Goal: Task Accomplishment & Management: Use online tool/utility

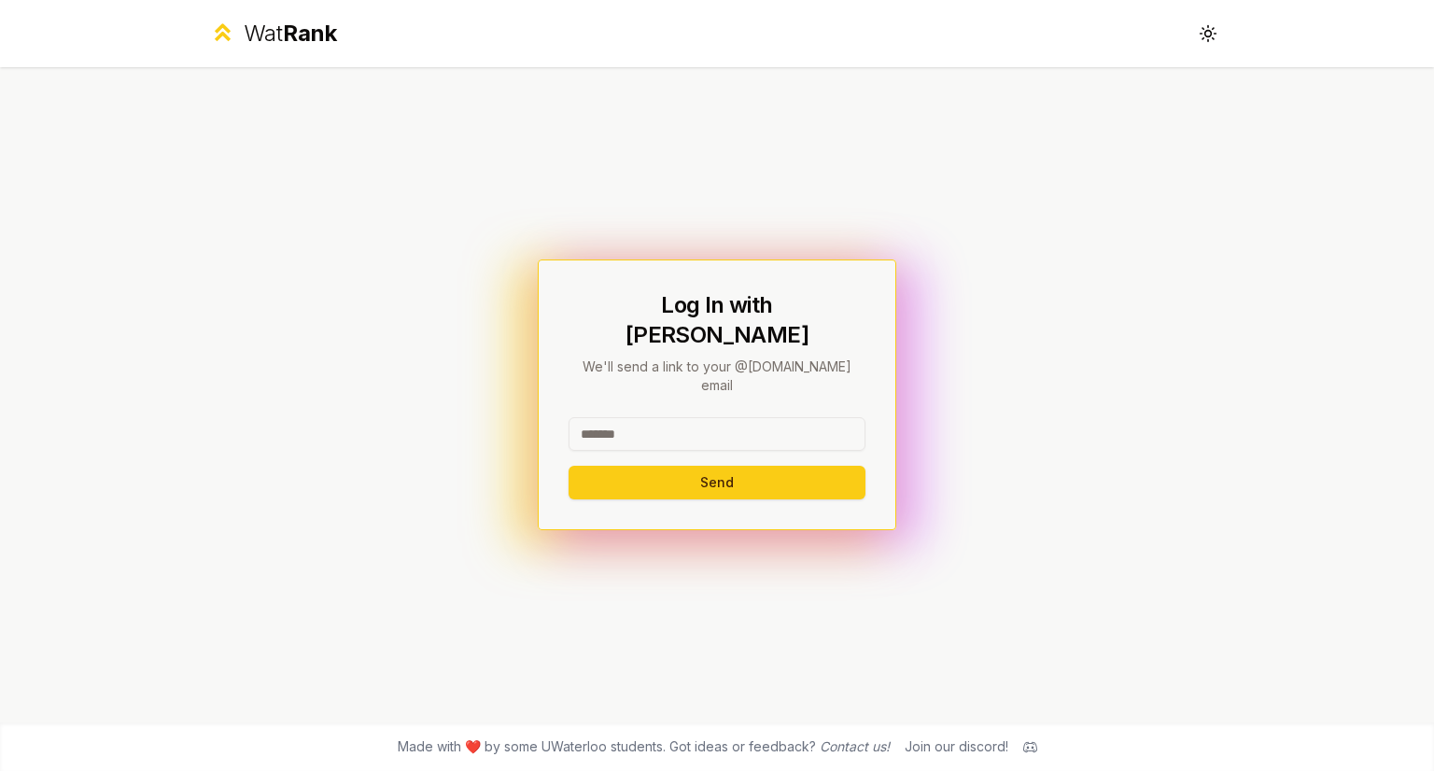
click at [636, 417] on input at bounding box center [717, 434] width 297 height 34
click at [685, 466] on button "Send" at bounding box center [717, 483] width 297 height 34
type input "*******"
click at [640, 466] on button "Send" at bounding box center [717, 483] width 297 height 34
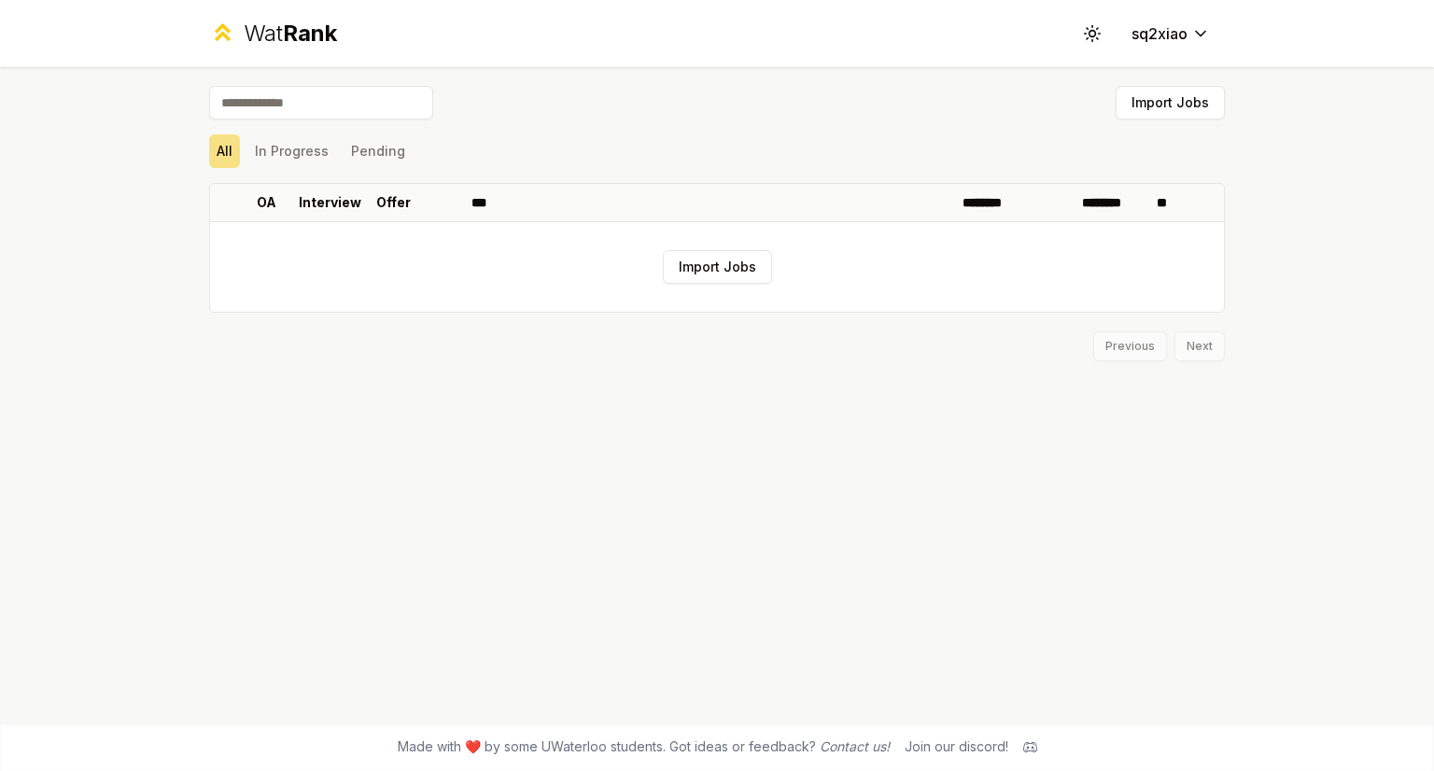
click at [270, 30] on div "Wat Rank" at bounding box center [290, 34] width 93 height 30
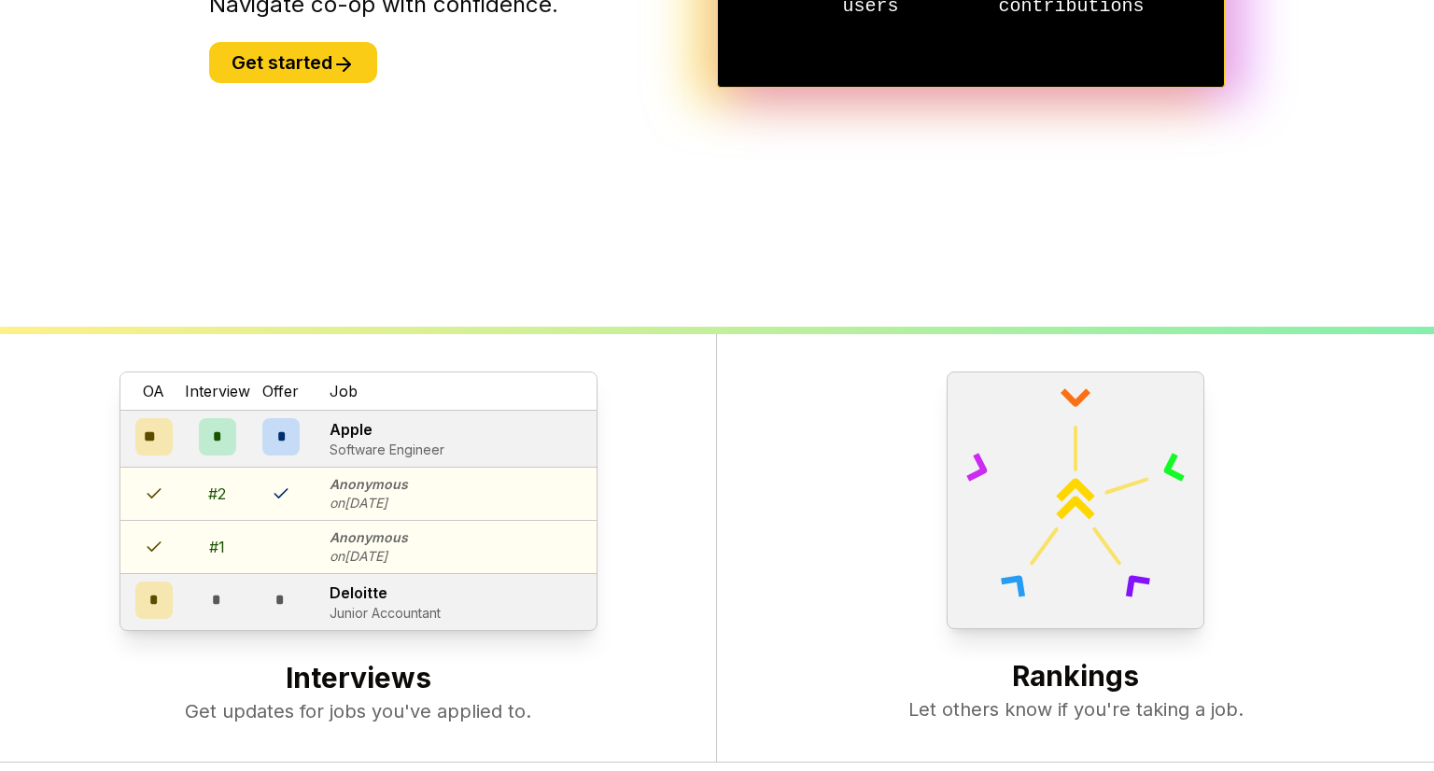
scroll to position [418, 0]
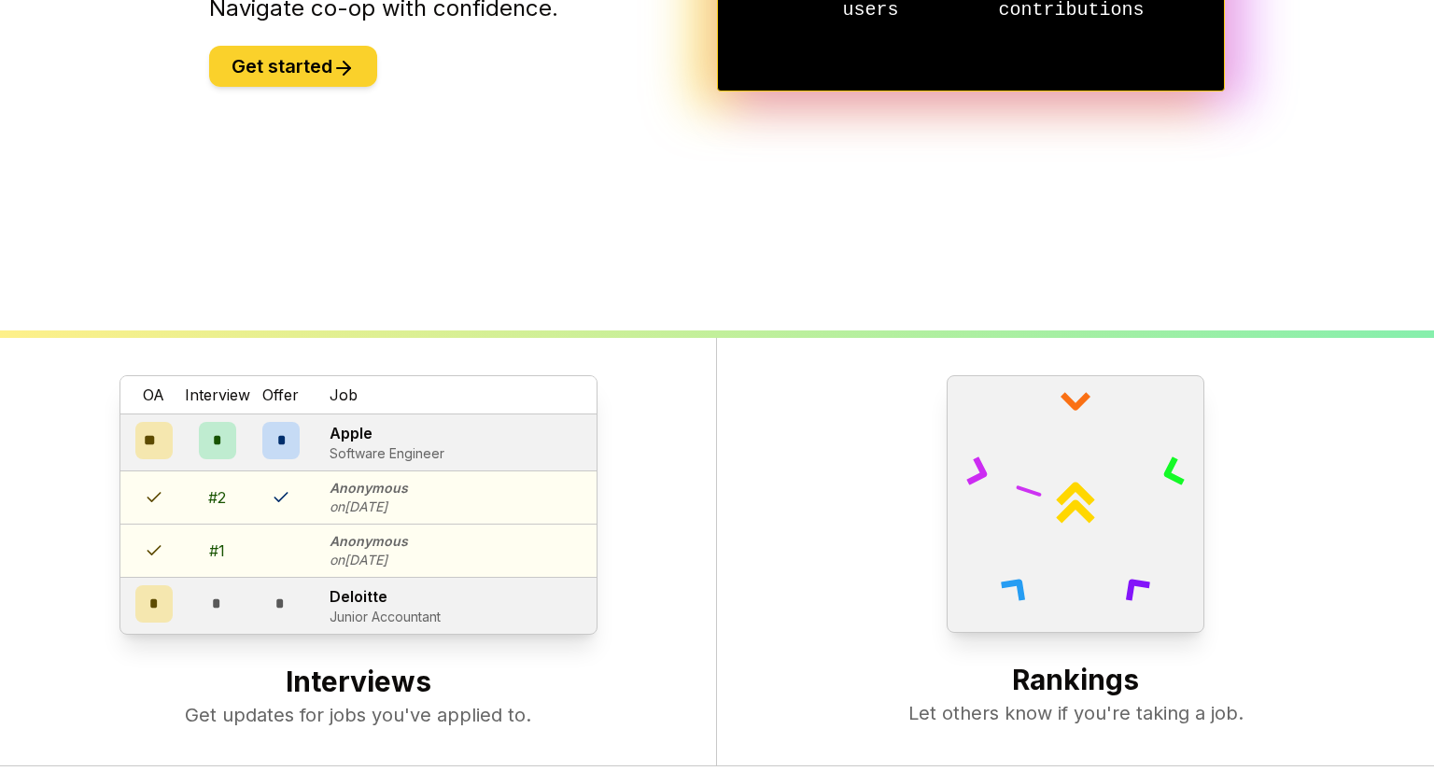
click at [346, 79] on button "Get started" at bounding box center [293, 66] width 168 height 41
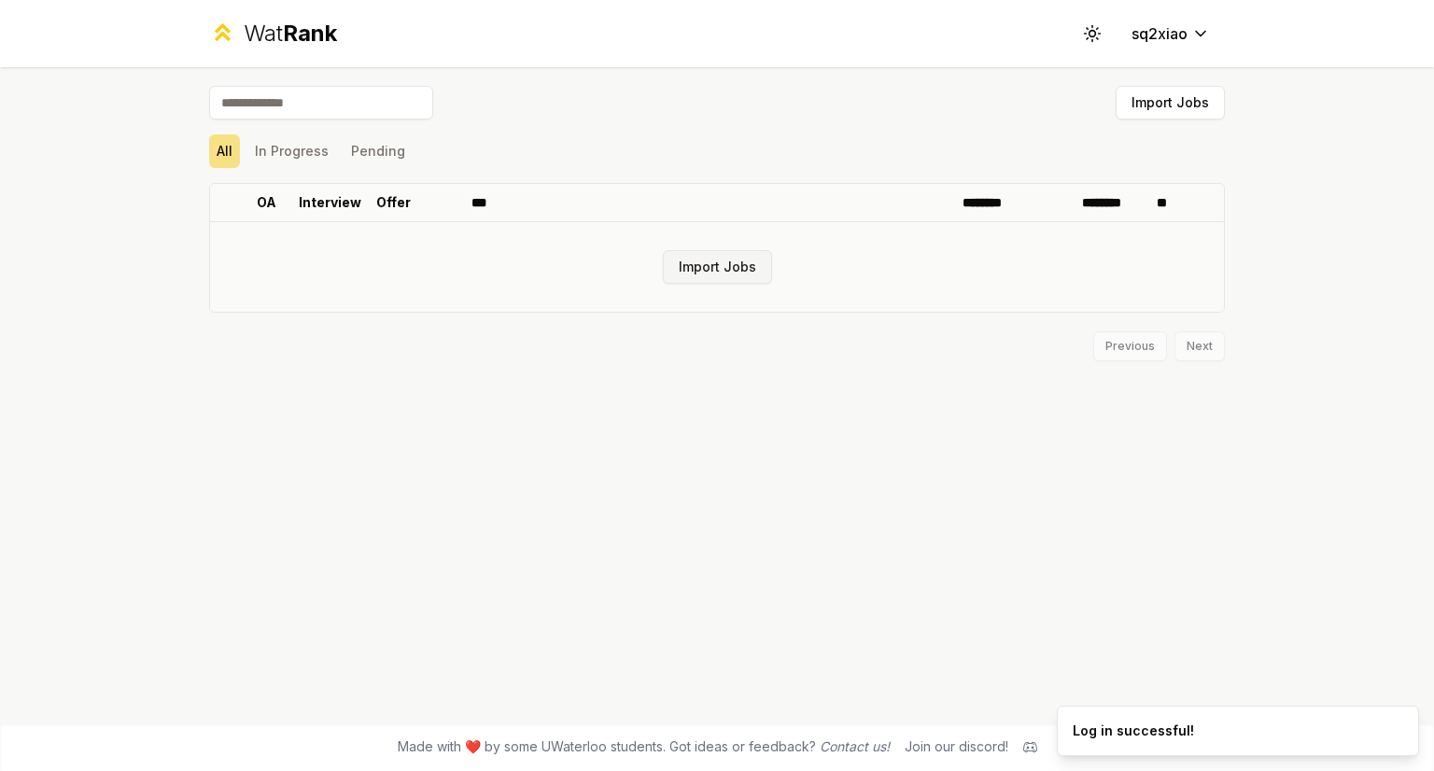
click at [750, 272] on button "Import Jobs" at bounding box center [717, 267] width 109 height 34
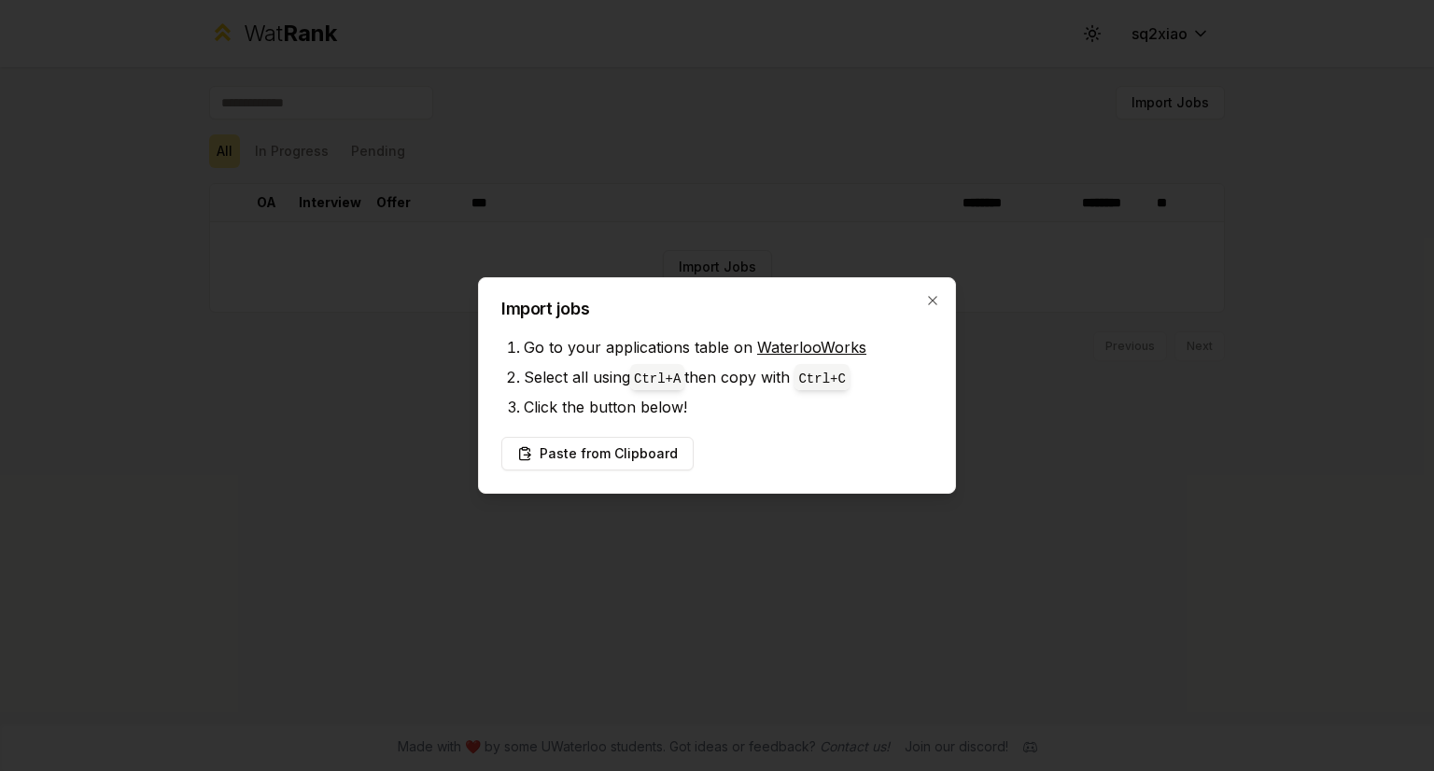
click at [940, 291] on div "Import jobs Go to your applications table on WaterlooWorks Select all using Ctr…" at bounding box center [717, 385] width 478 height 217
click at [934, 293] on icon "button" at bounding box center [933, 300] width 15 height 15
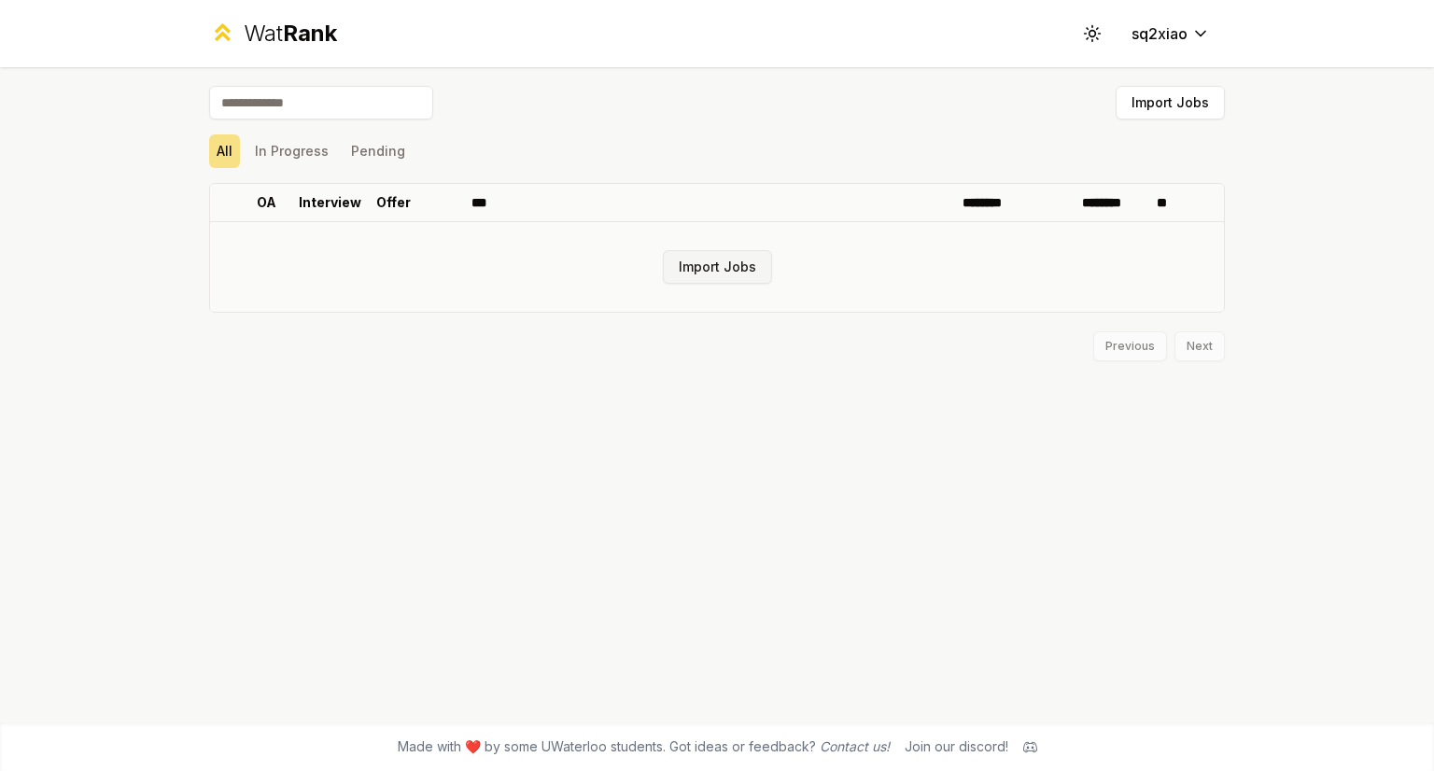
click at [728, 267] on button "Import Jobs" at bounding box center [717, 267] width 109 height 34
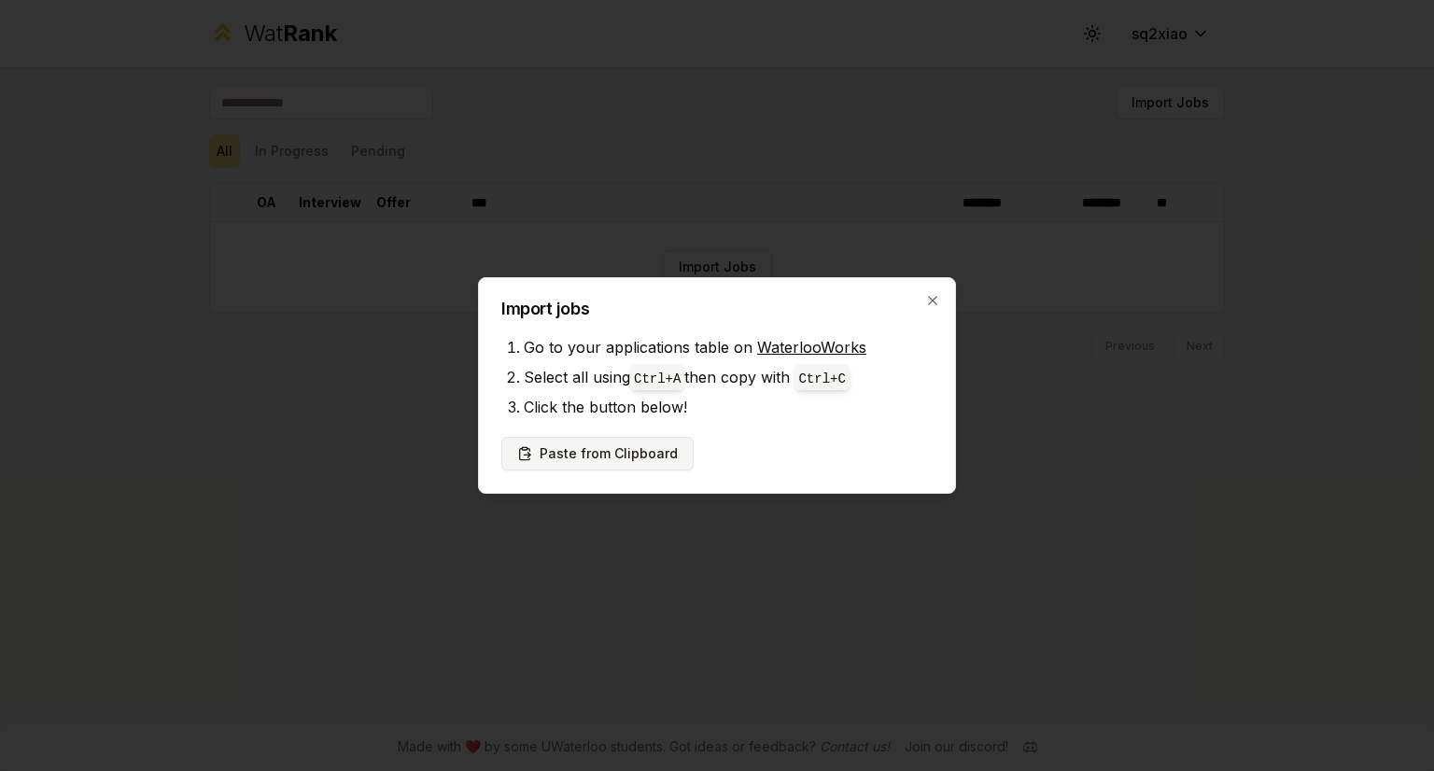
click at [657, 457] on button "Paste from Clipboard" at bounding box center [598, 454] width 192 height 34
click at [612, 457] on button "Paste from Clipboard" at bounding box center [598, 454] width 192 height 34
click at [650, 464] on button "Paste from Clipboard" at bounding box center [598, 454] width 192 height 34
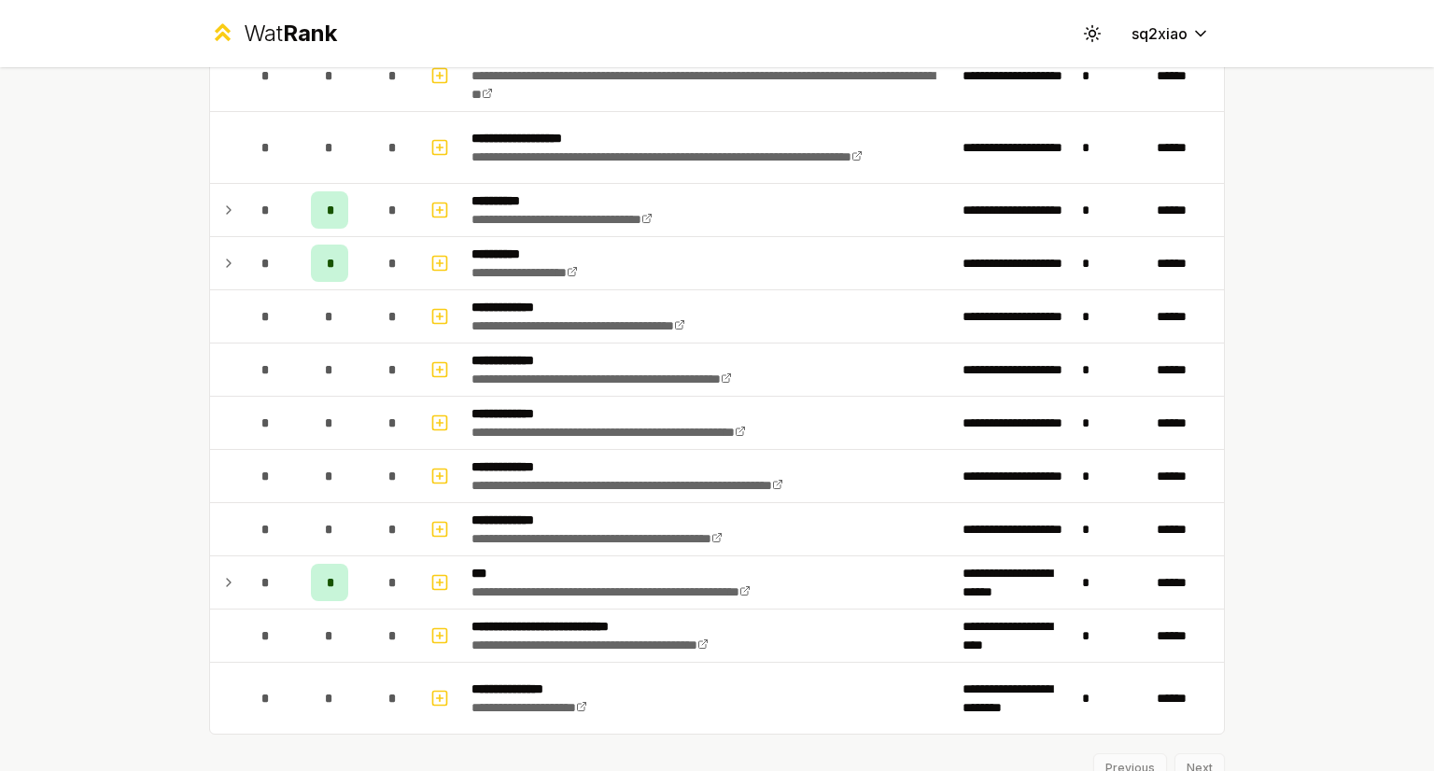
scroll to position [1879, 0]
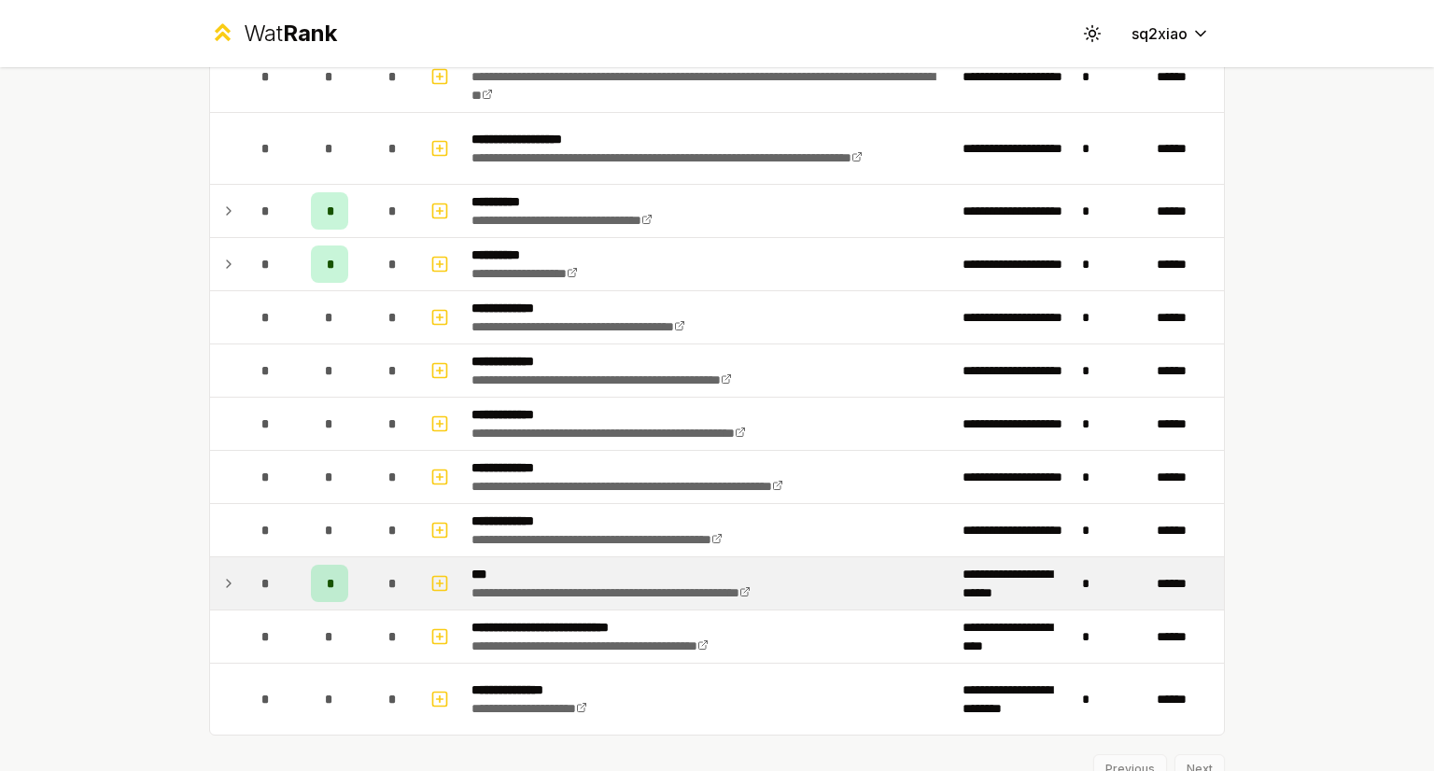
click at [232, 576] on icon at bounding box center [228, 583] width 15 height 22
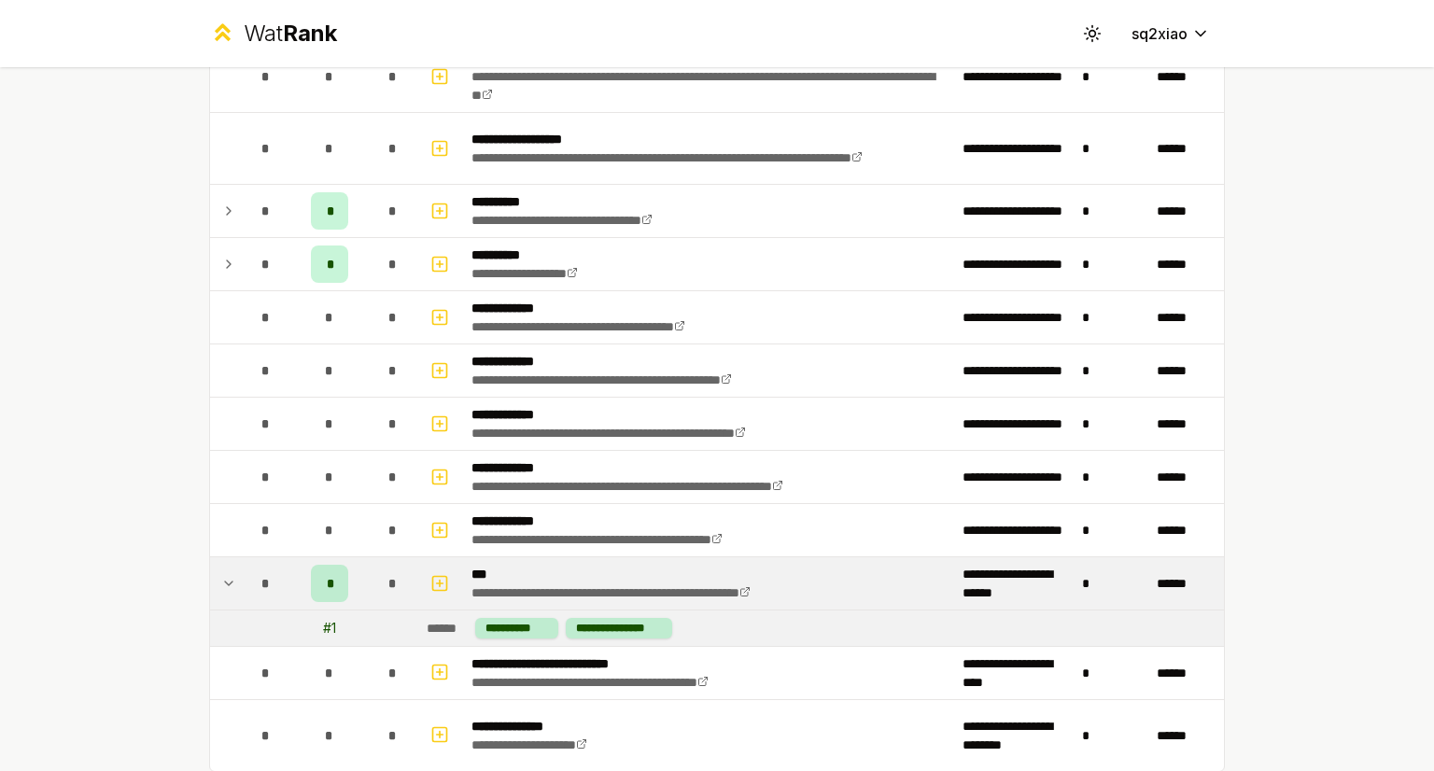
click at [232, 579] on icon at bounding box center [228, 583] width 15 height 22
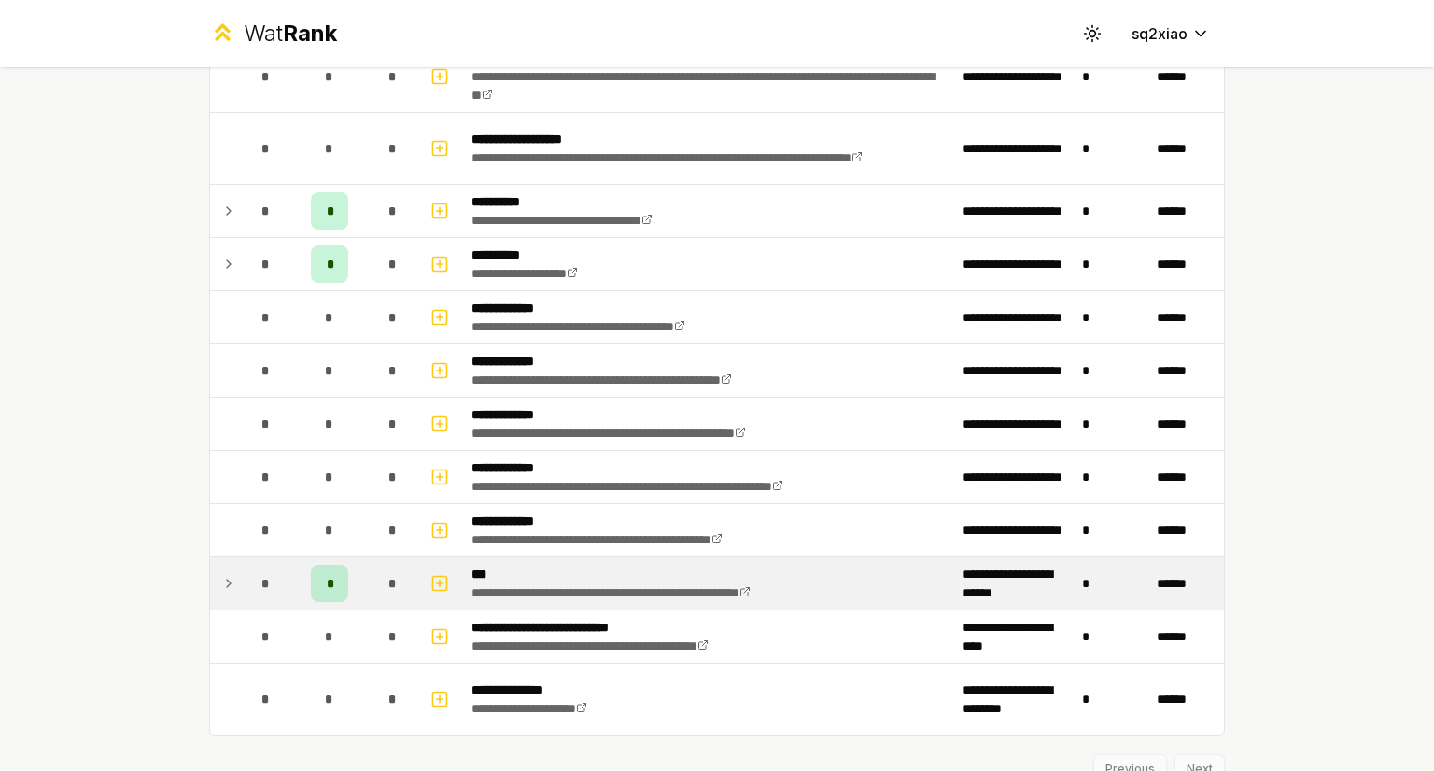
drag, startPoint x: 232, startPoint y: 579, endPoint x: 176, endPoint y: 460, distance: 131.2
click at [176, 460] on div "**********" at bounding box center [717, 385] width 1434 height 771
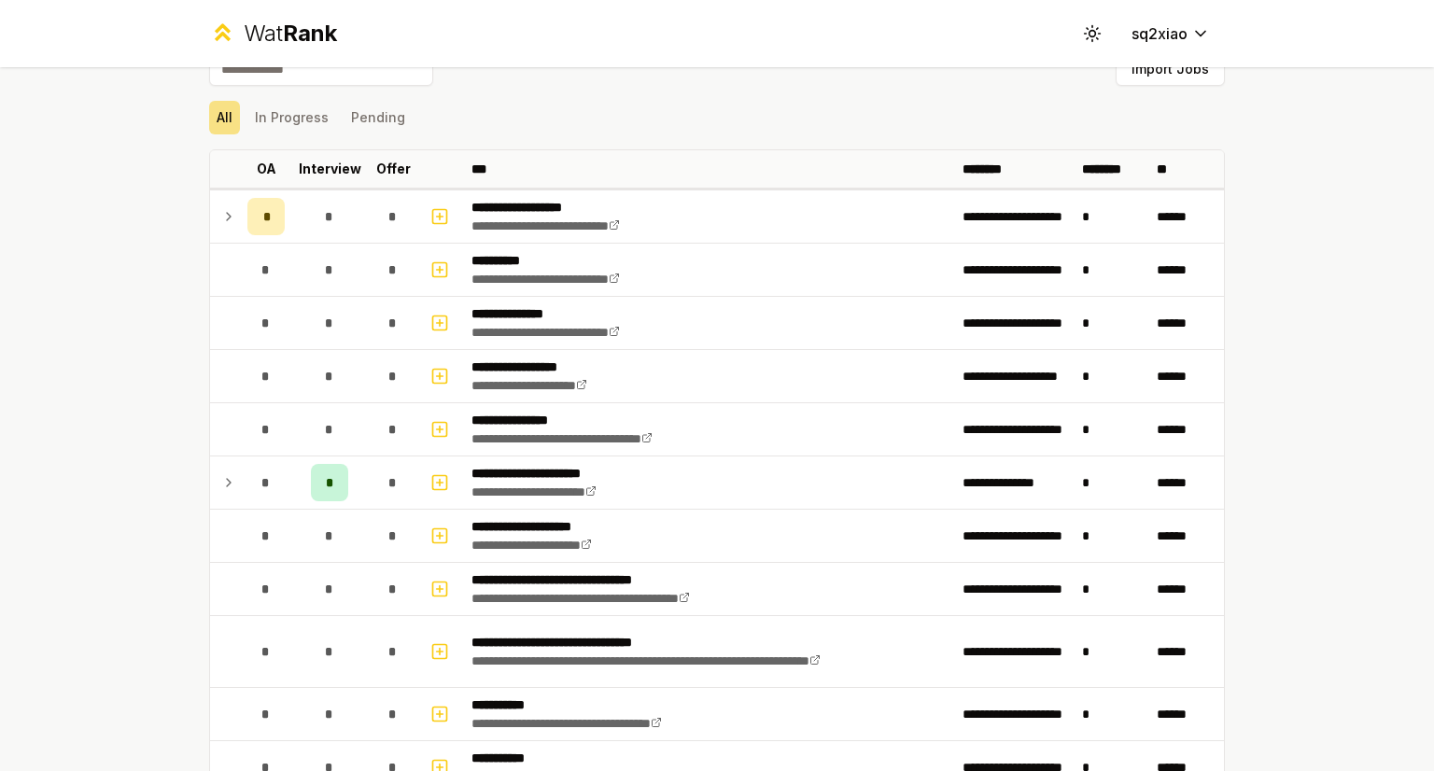
scroll to position [0, 0]
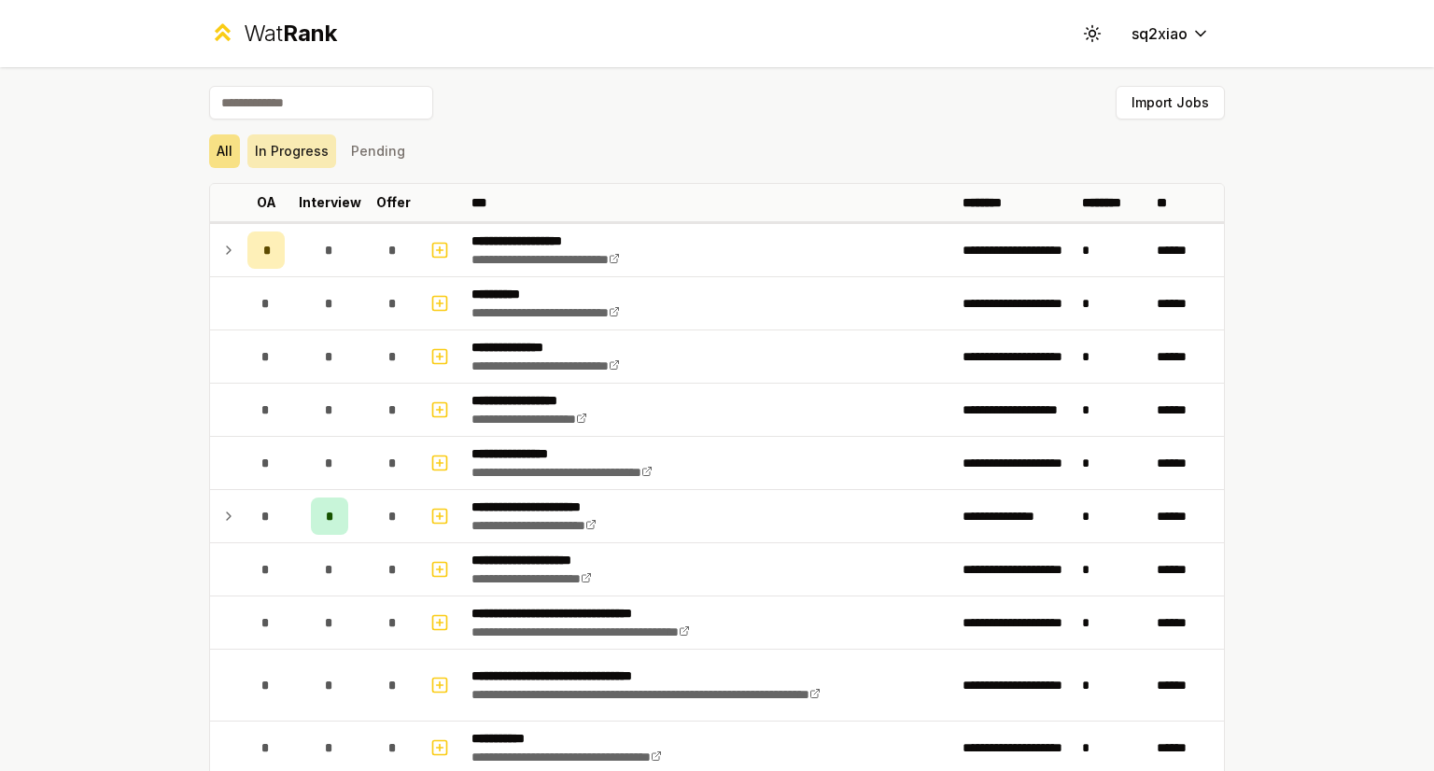
click at [292, 147] on button "In Progress" at bounding box center [291, 151] width 89 height 34
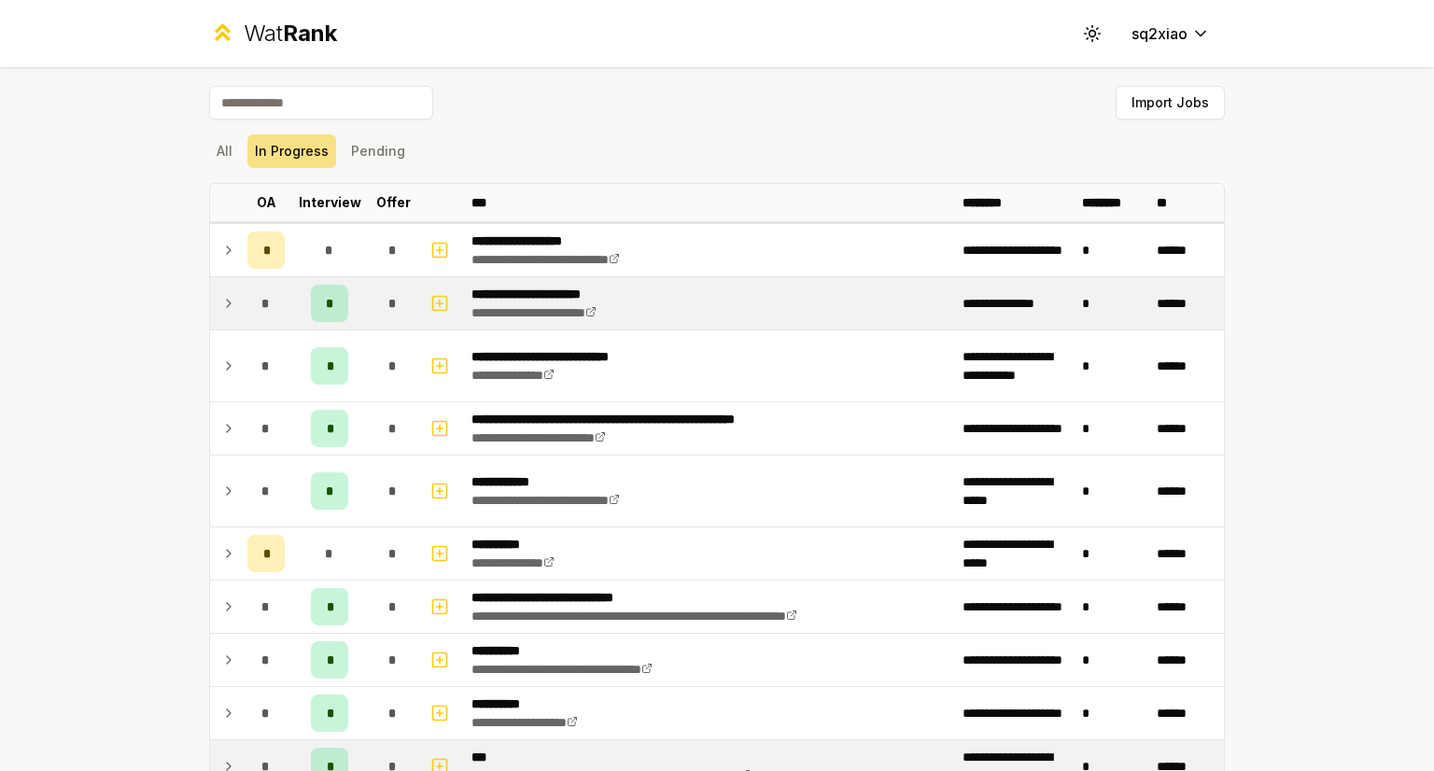
click at [216, 309] on td at bounding box center [225, 303] width 30 height 52
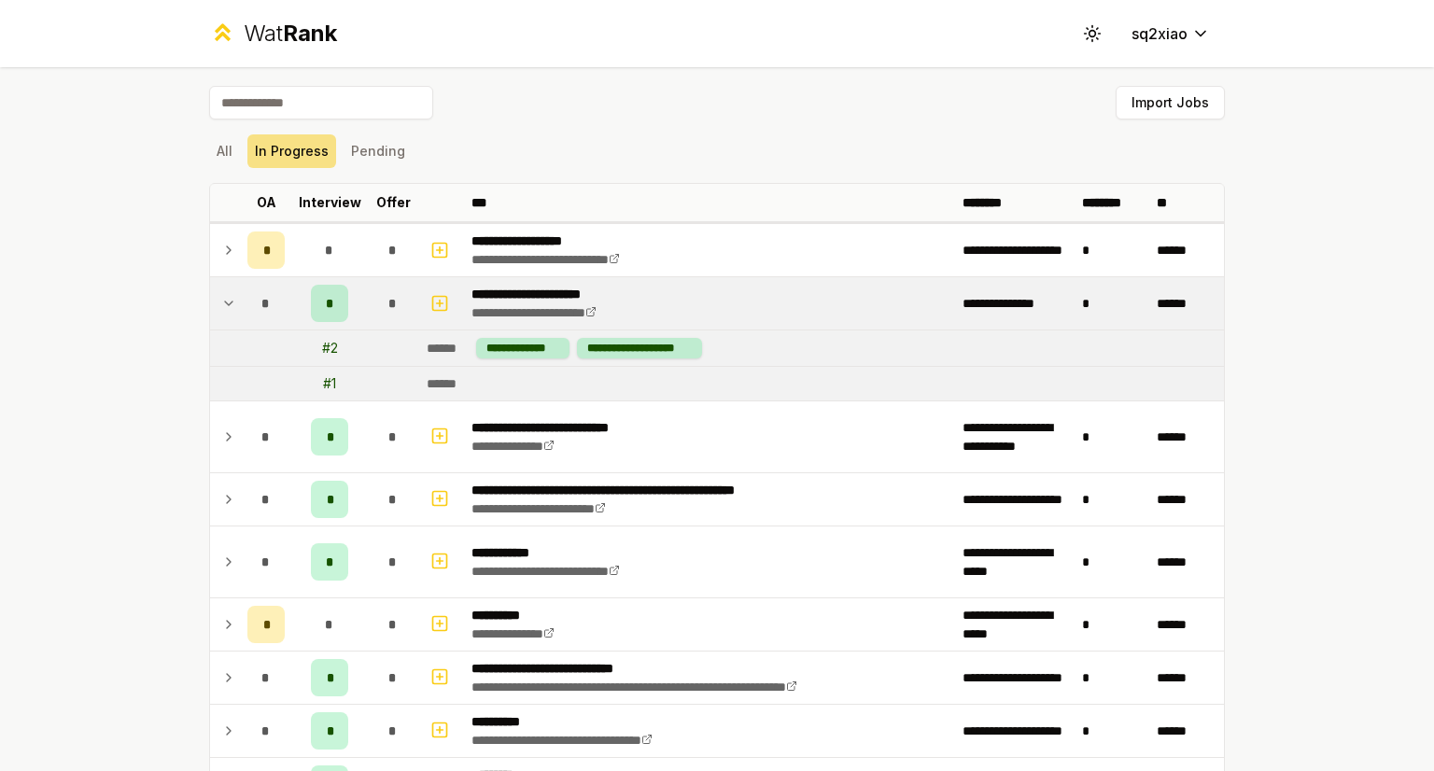
click at [229, 306] on icon at bounding box center [228, 303] width 15 height 22
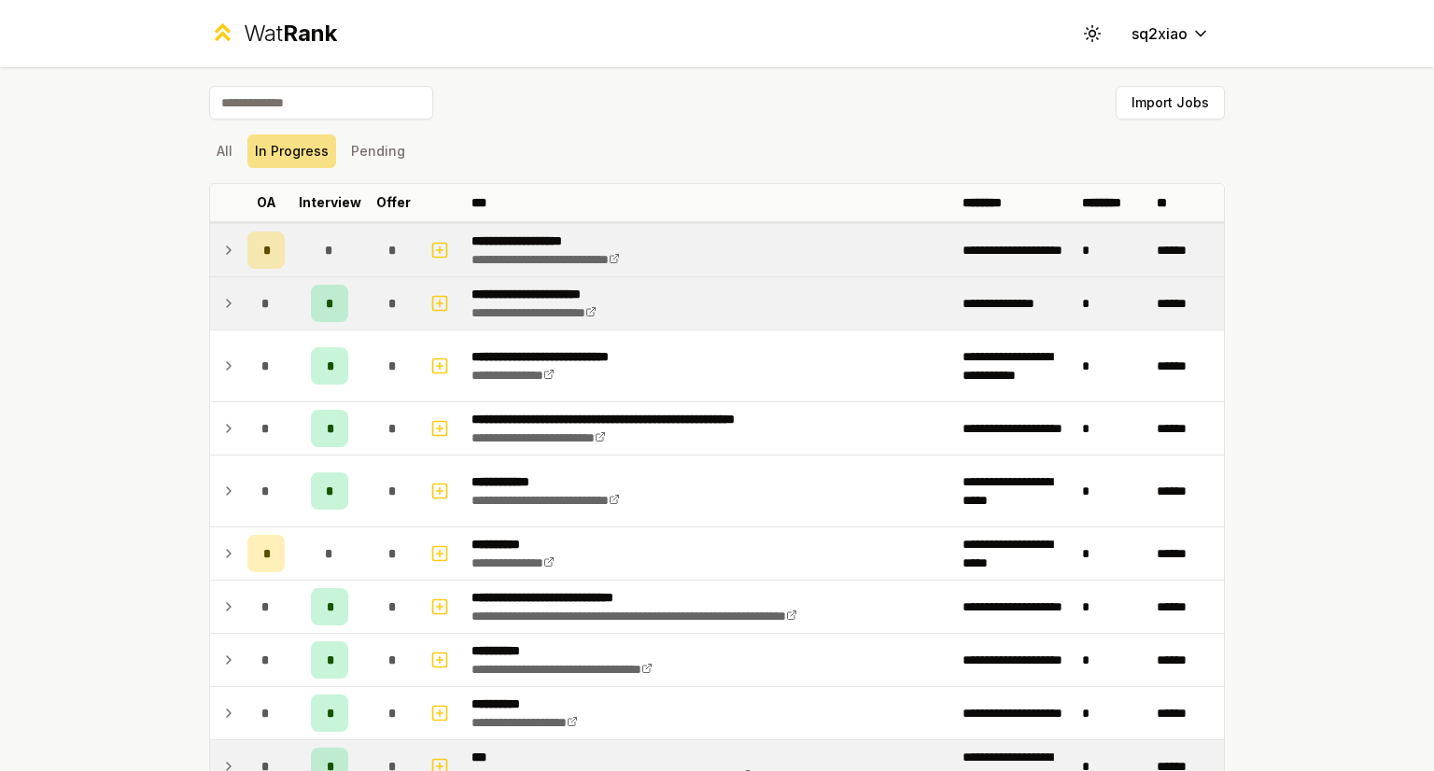
click at [229, 256] on icon at bounding box center [228, 250] width 15 height 22
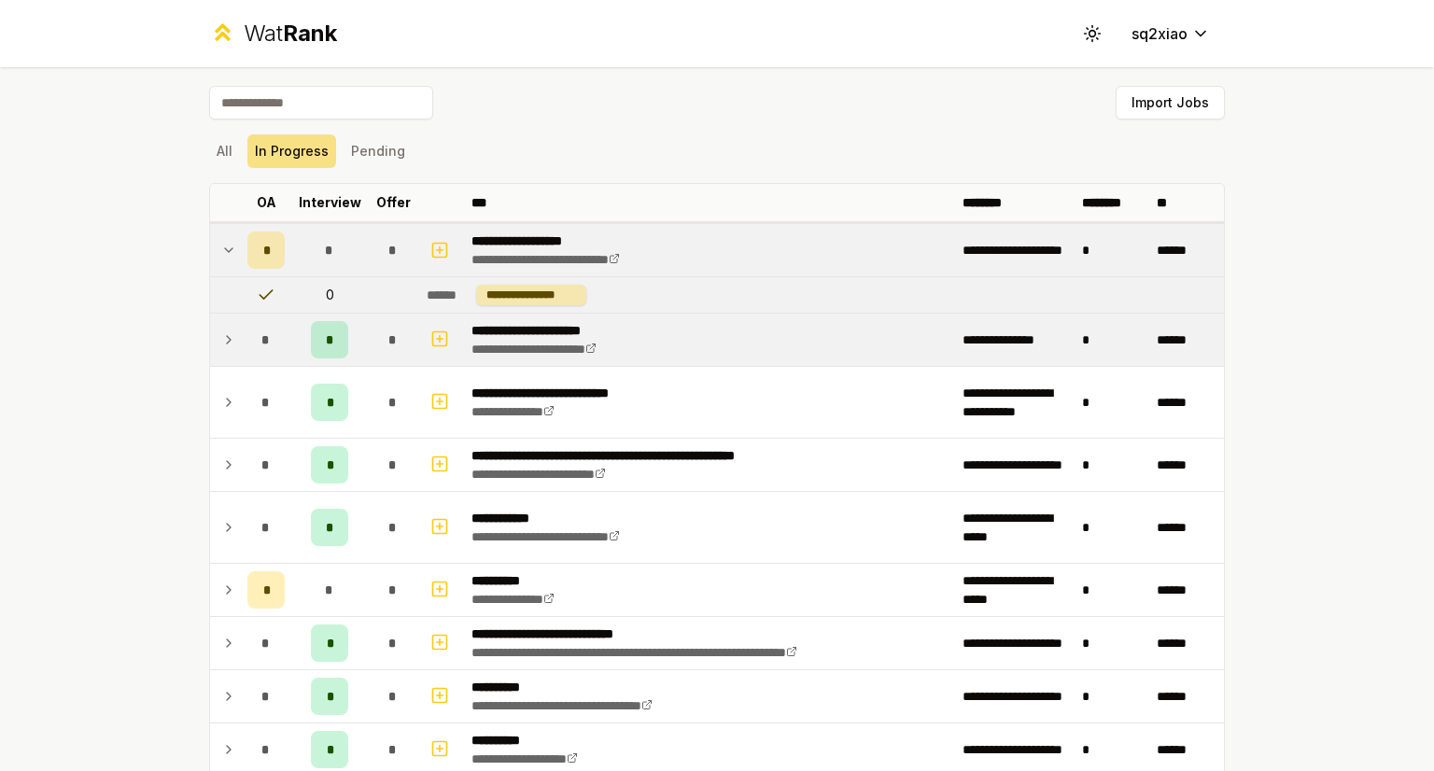
click at [229, 256] on icon at bounding box center [228, 250] width 15 height 22
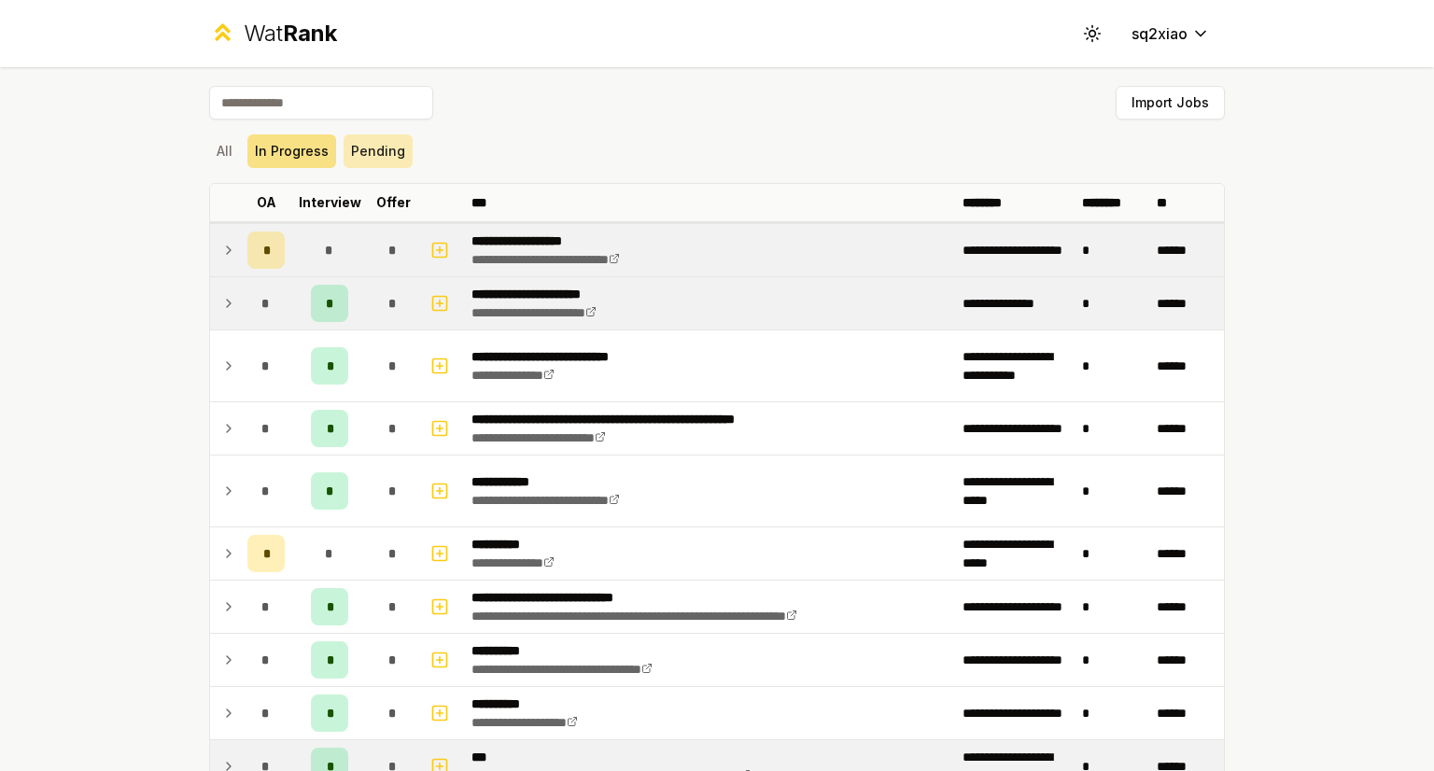
click at [366, 157] on button "Pending" at bounding box center [378, 151] width 69 height 34
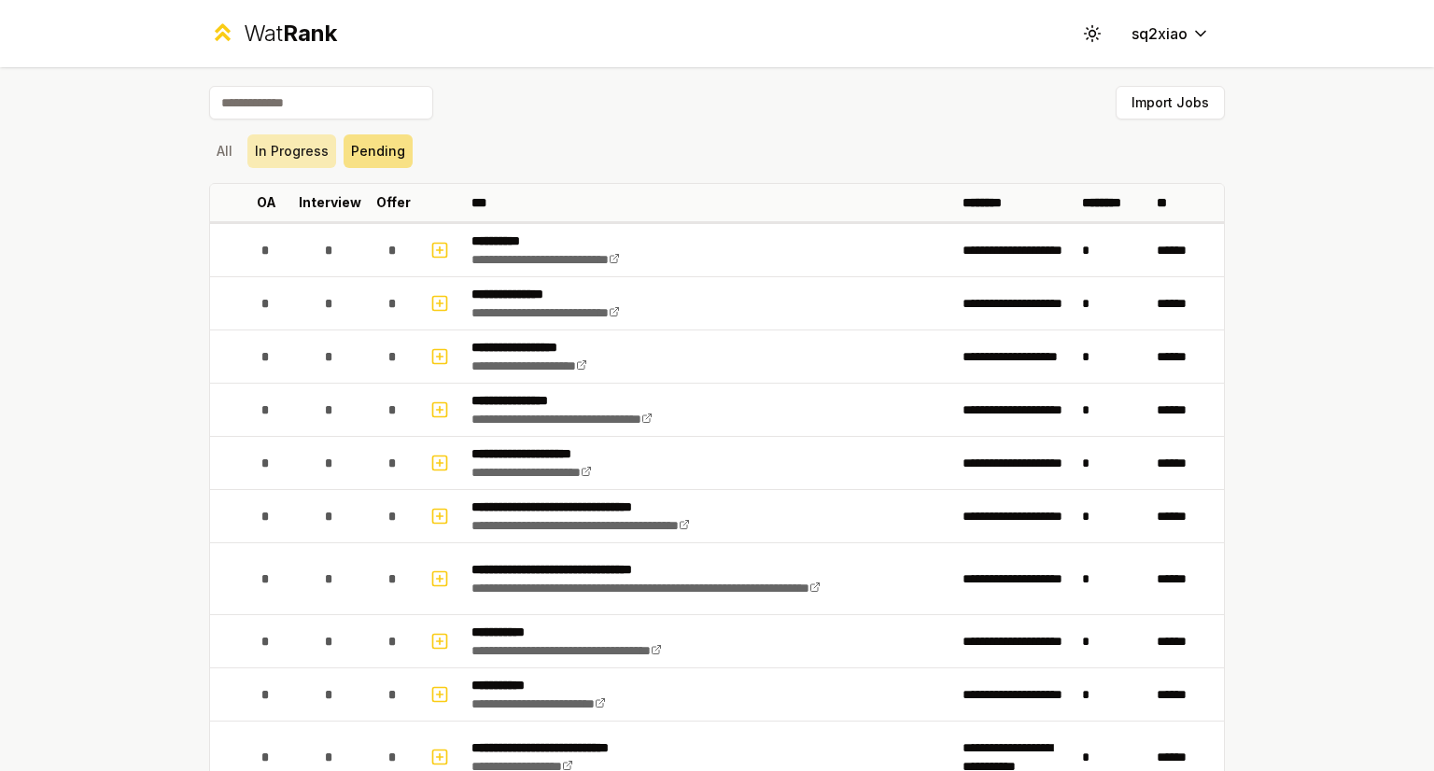
click at [304, 160] on button "In Progress" at bounding box center [291, 151] width 89 height 34
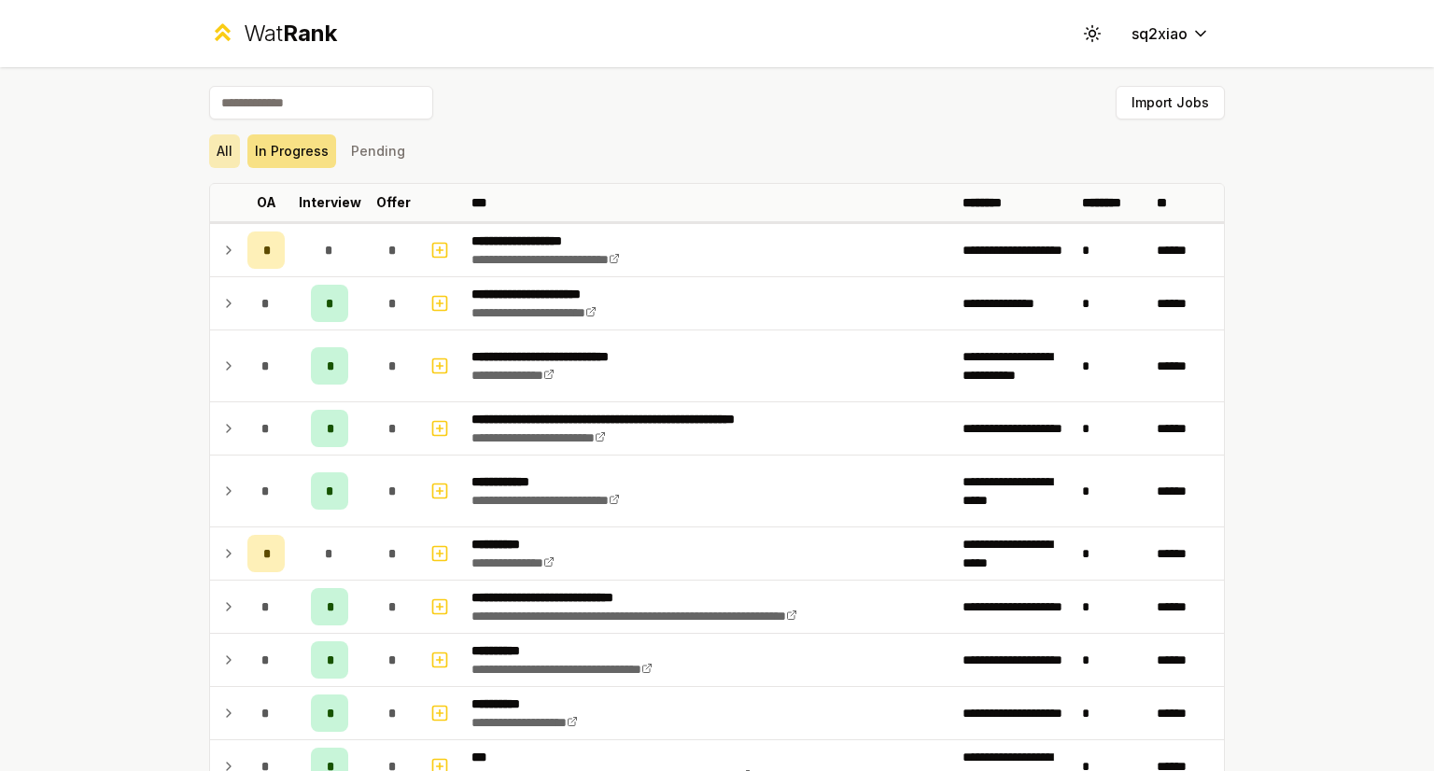
click at [232, 154] on button "All" at bounding box center [224, 151] width 31 height 34
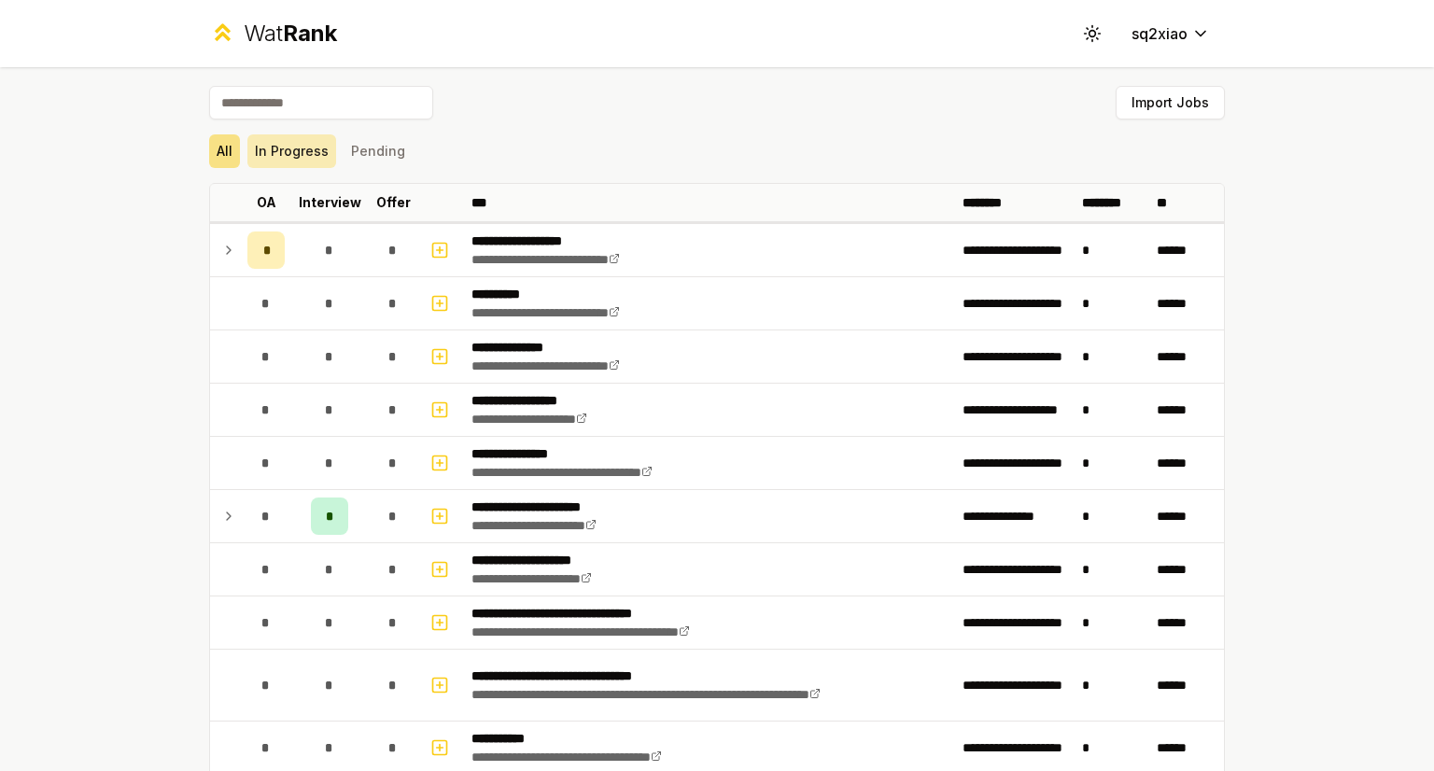
click at [267, 150] on button "In Progress" at bounding box center [291, 151] width 89 height 34
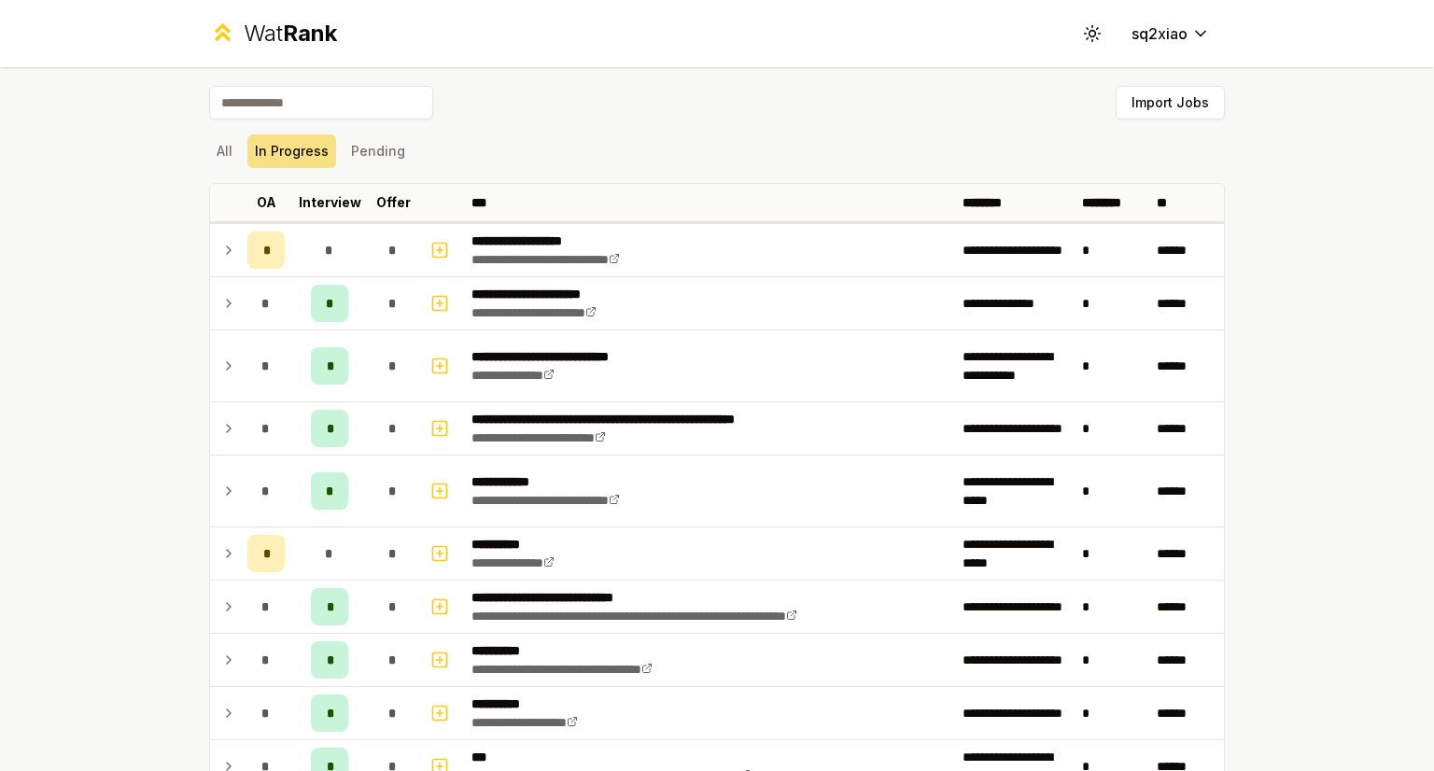
scroll to position [135, 0]
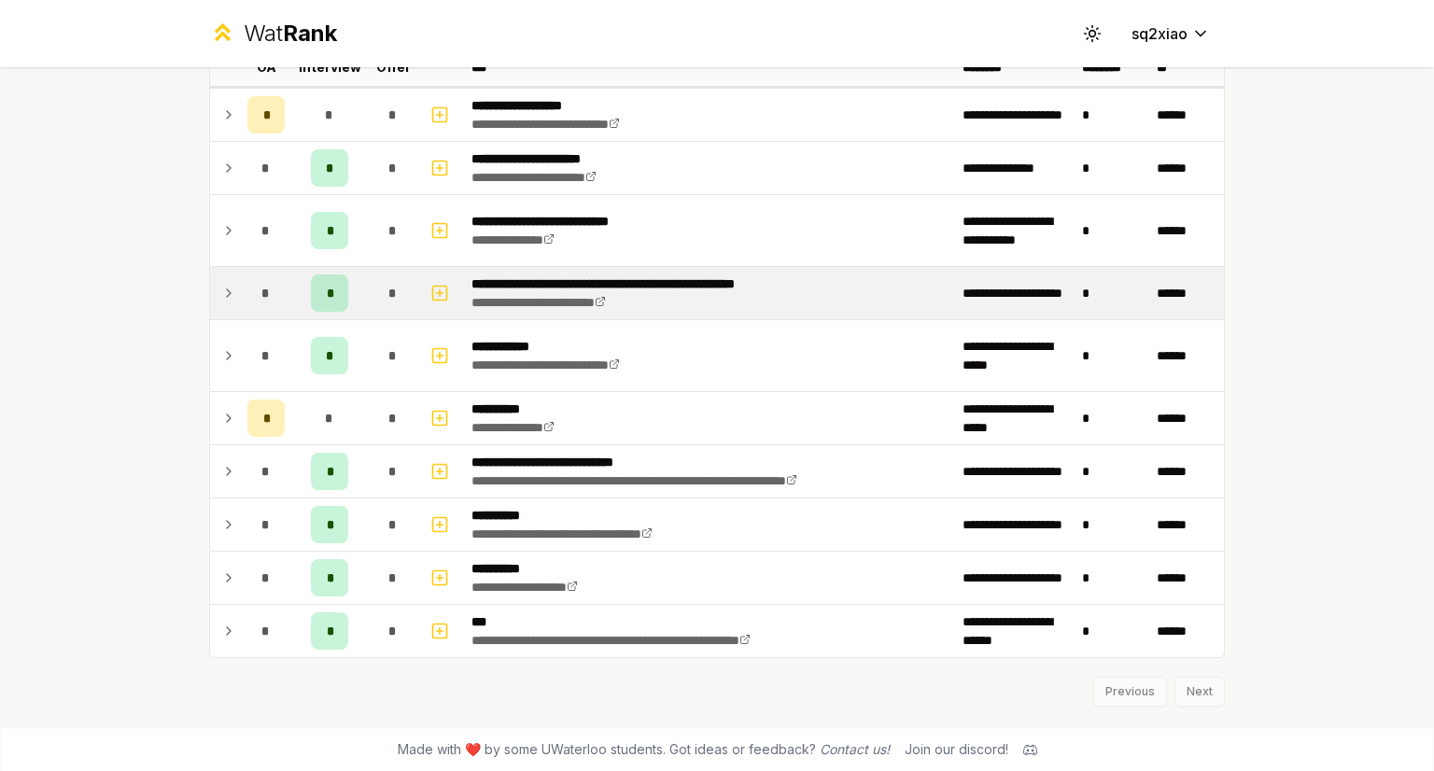
click at [229, 292] on icon at bounding box center [229, 293] width 4 height 7
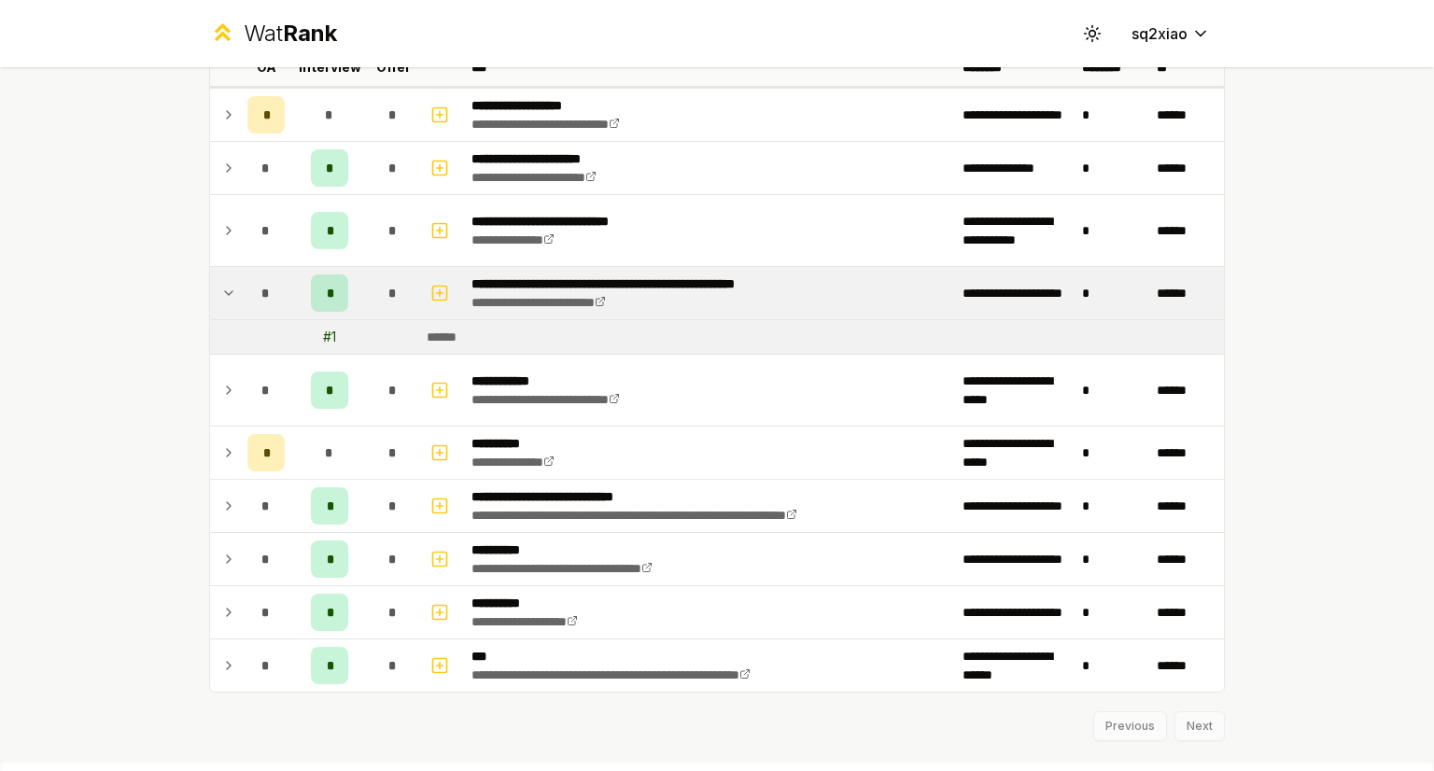
click at [224, 292] on icon at bounding box center [228, 293] width 15 height 22
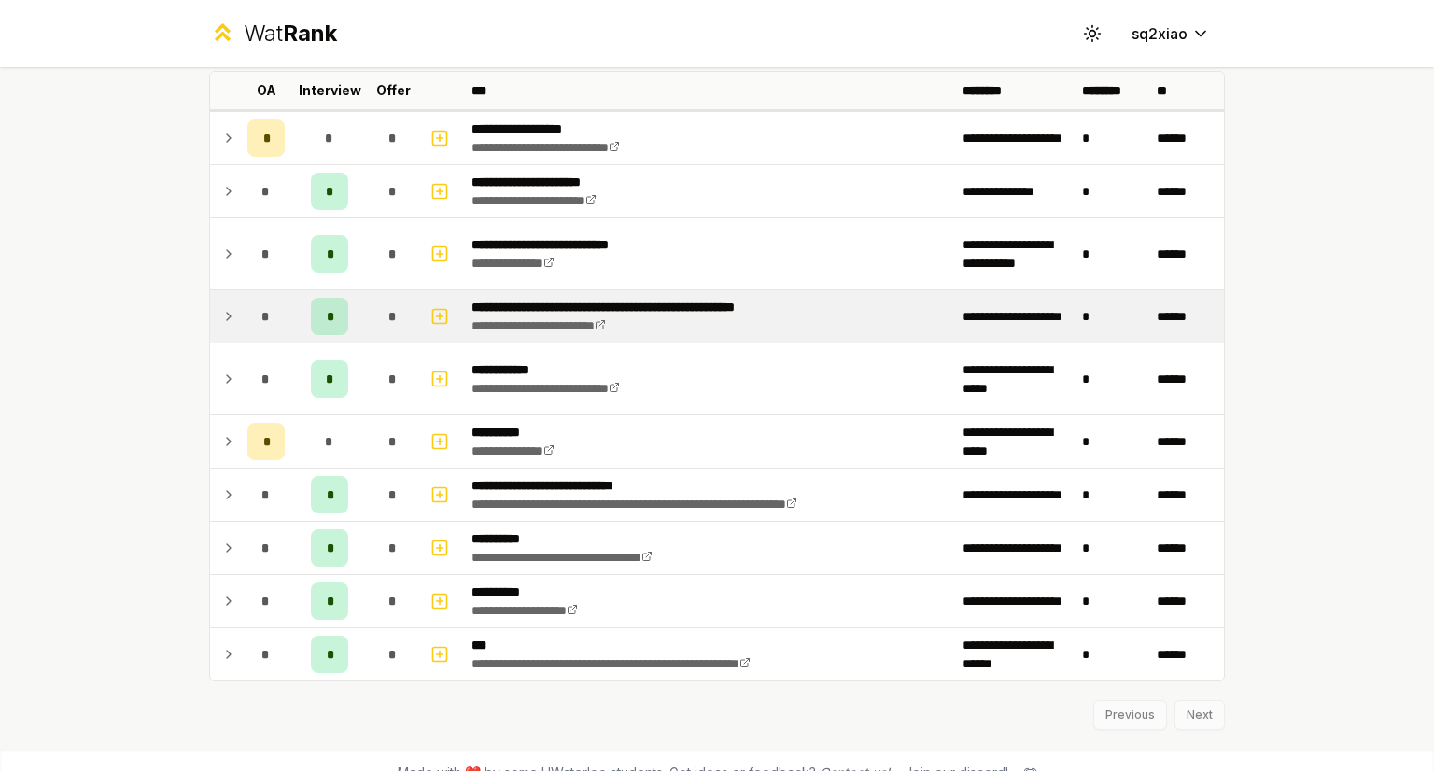
scroll to position [0, 0]
